Goal: Check status: Check status

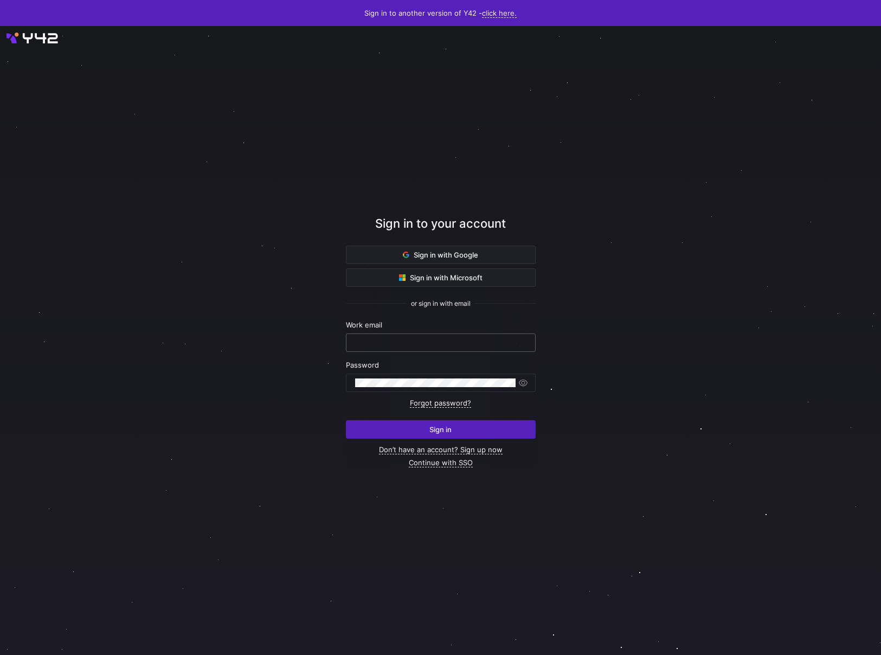
click at [465, 340] on input "text" at bounding box center [440, 342] width 171 height 9
type input "yvette.vannek@financiallease.nl"
click at [422, 440] on div "Sign in with Google Sign in with Microsoft or sign in with email Work email yve…" at bounding box center [441, 356] width 190 height 221
click at [425, 432] on span "submit" at bounding box center [440, 429] width 189 height 17
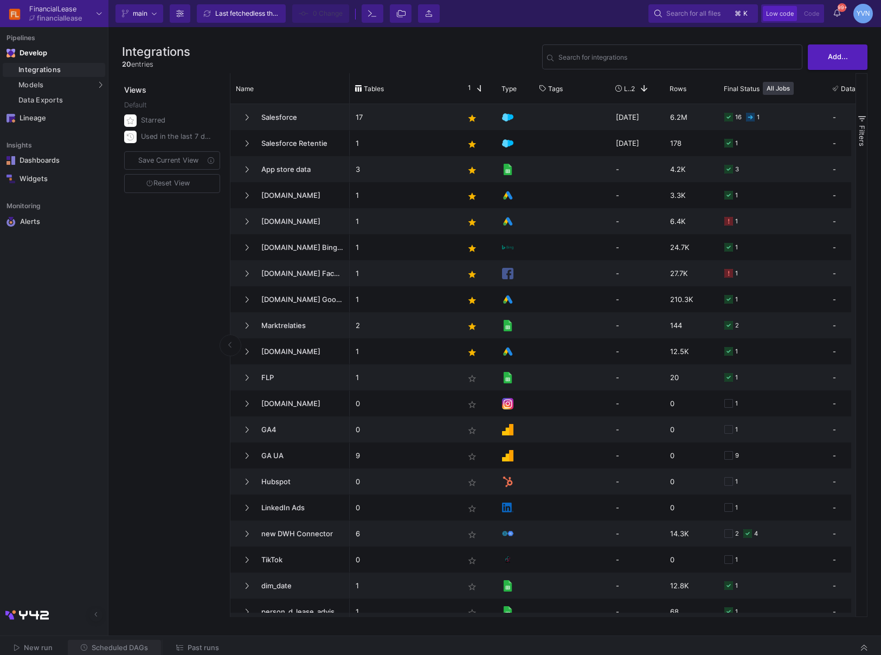
click at [116, 649] on span "Scheduled DAGs" at bounding box center [120, 648] width 56 height 8
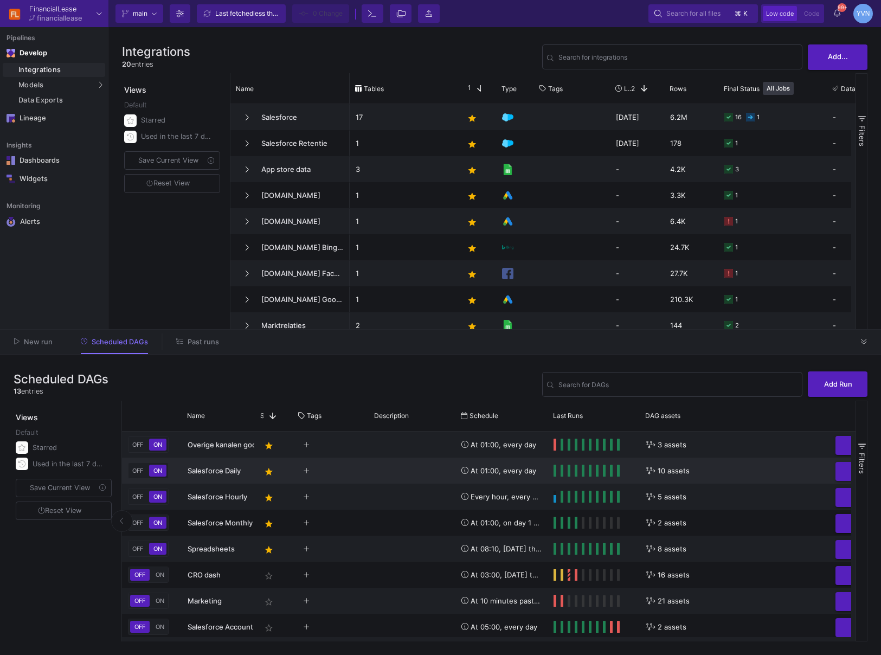
click at [214, 471] on span "Salesforce Daily" at bounding box center [214, 470] width 53 height 9
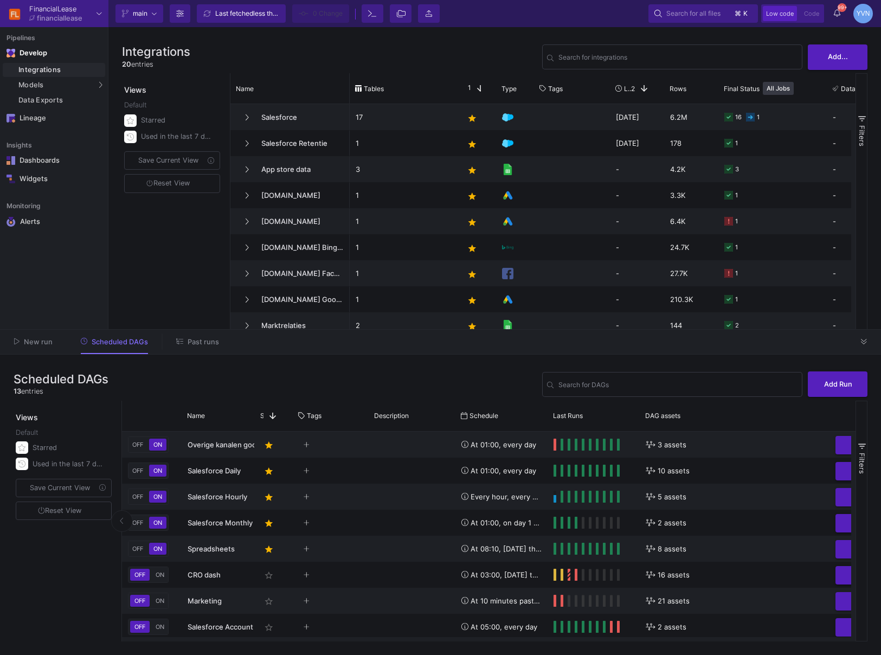
click at [184, 345] on button "Past runs" at bounding box center [197, 341] width 69 height 17
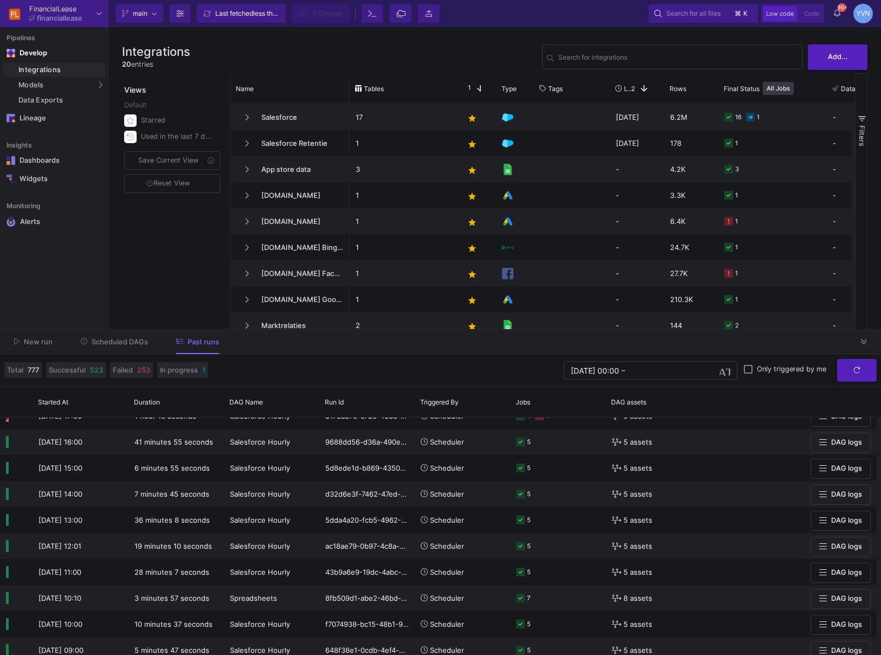
click at [574, 370] on input "[DATE] 00:00" at bounding box center [595, 370] width 48 height 9
click at [724, 370] on span "button" at bounding box center [724, 370] width 11 height 11
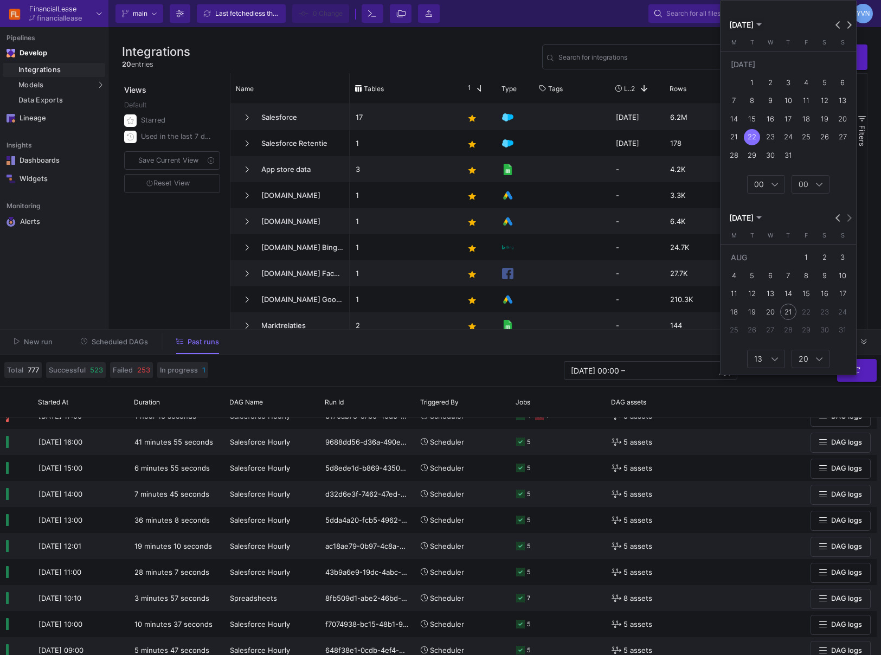
click at [773, 155] on div "30" at bounding box center [770, 155] width 16 height 16
type input "[DATE] 13:20"
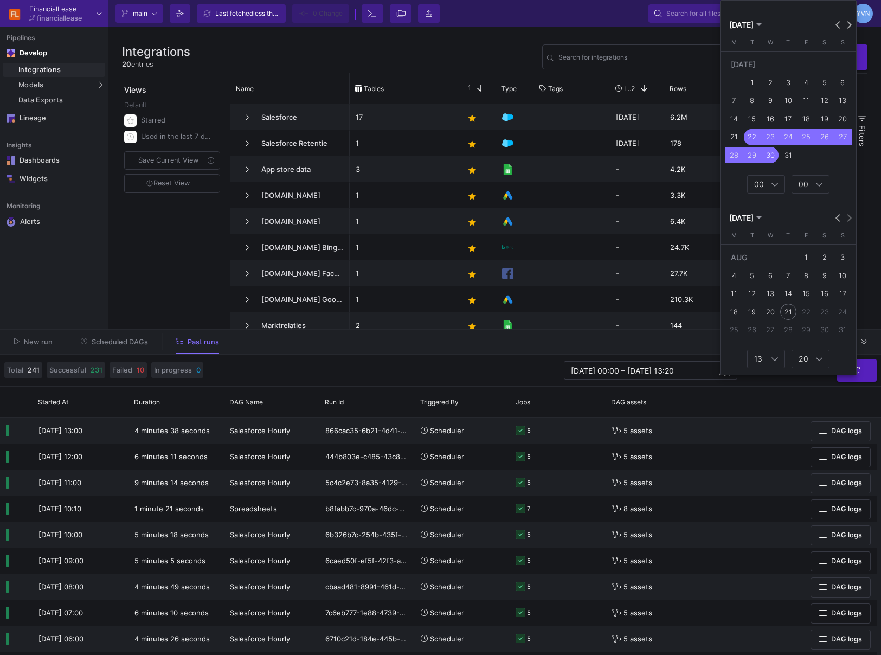
click at [810, 281] on div "8" at bounding box center [806, 275] width 16 height 16
type input "[DATE] 00:00"
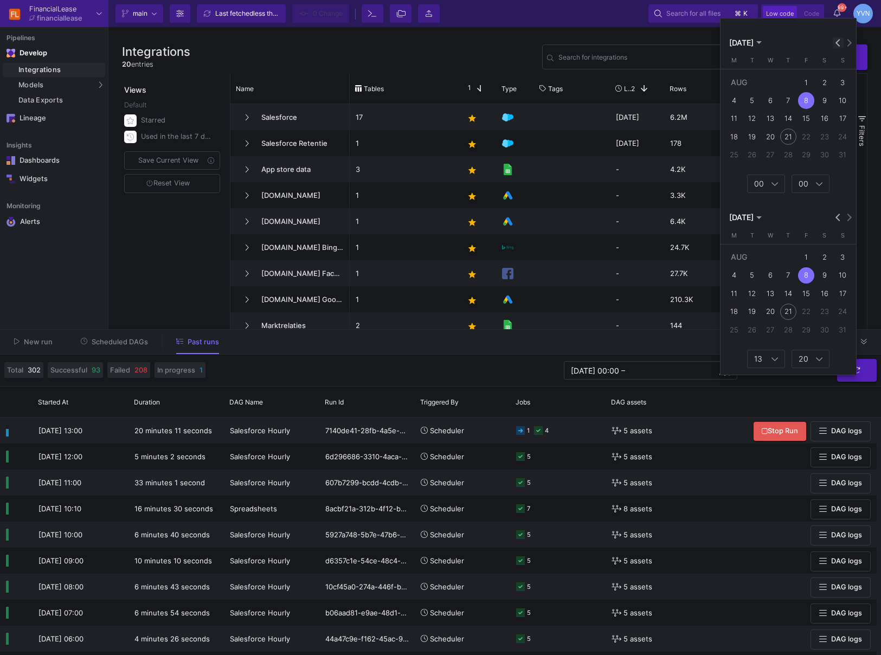
click at [835, 44] on span "Previous month" at bounding box center [838, 42] width 11 height 11
click at [770, 156] on div "30" at bounding box center [770, 155] width 16 height 16
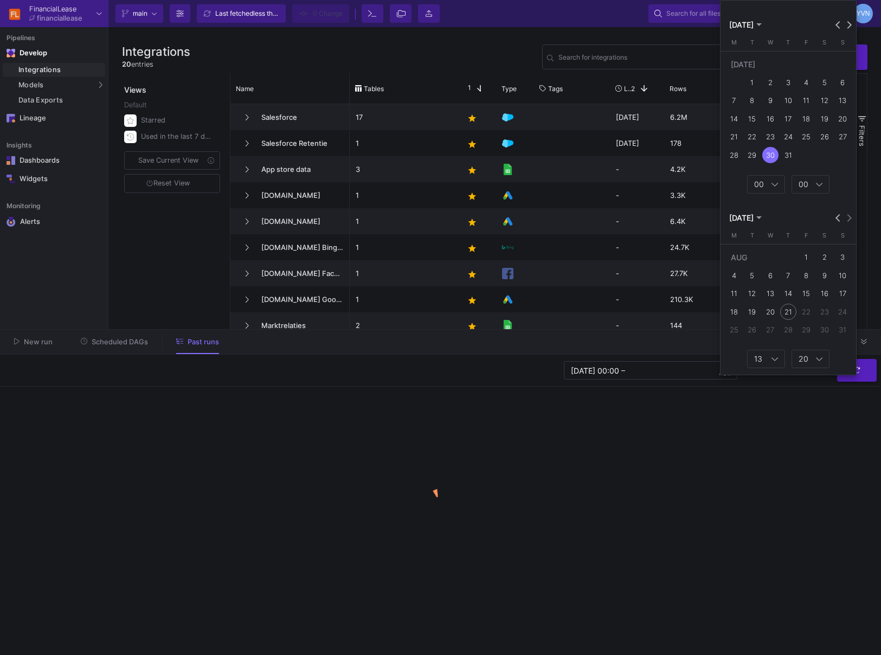
type input "[DATE] 00:00"
click at [842, 257] on div "3" at bounding box center [842, 257] width 16 height 16
type input "[DATE] 00:00"
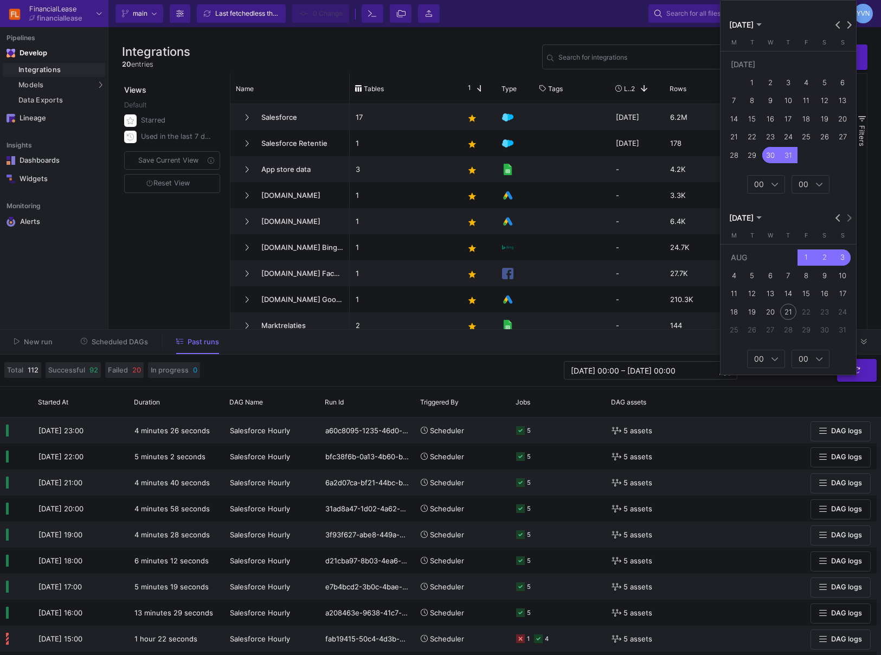
click at [527, 379] on div at bounding box center [440, 327] width 881 height 655
